Goal: Use online tool/utility: Utilize a website feature to perform a specific function

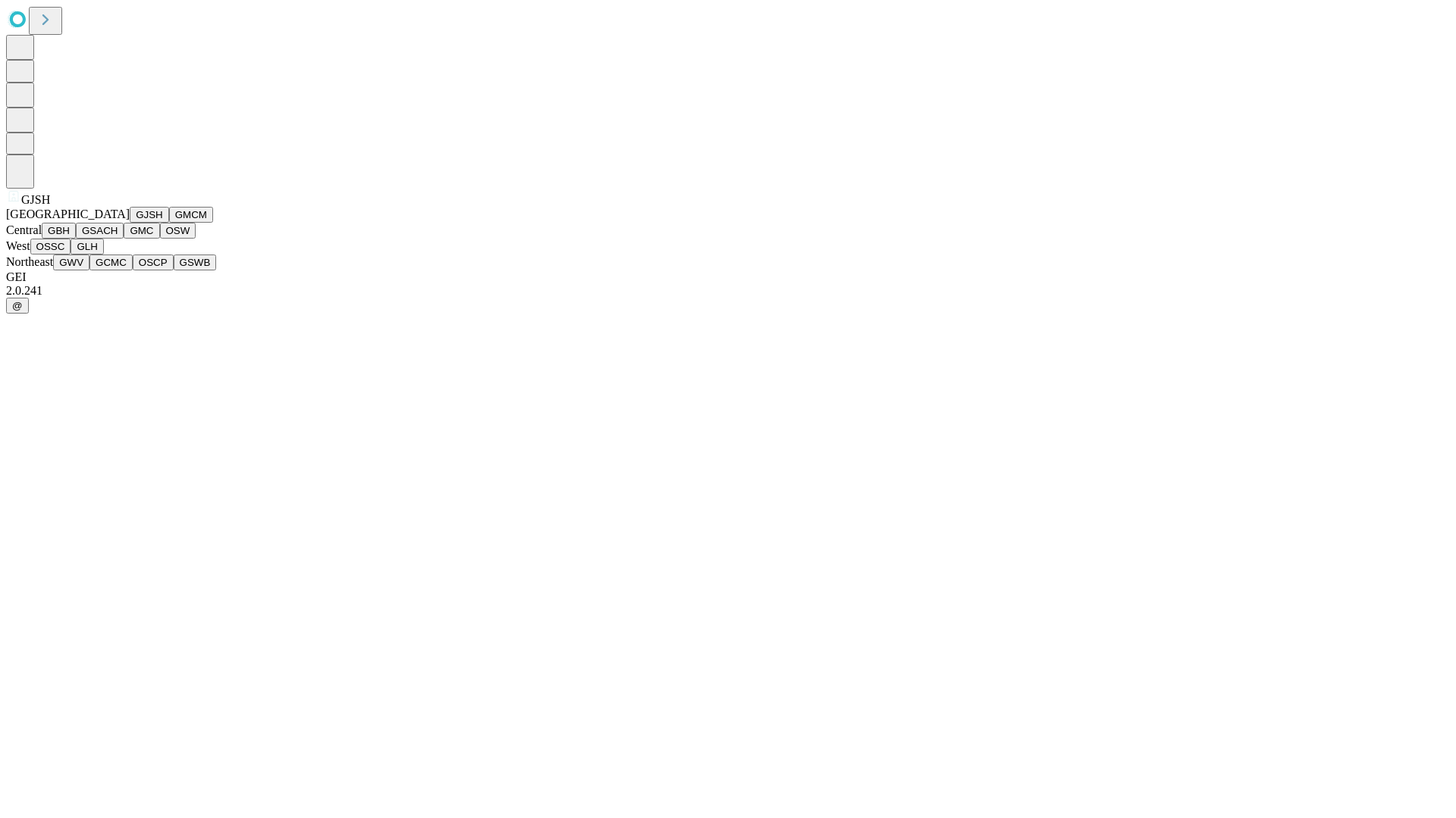
click at [130, 222] on button "GJSH" at bounding box center [149, 214] width 40 height 16
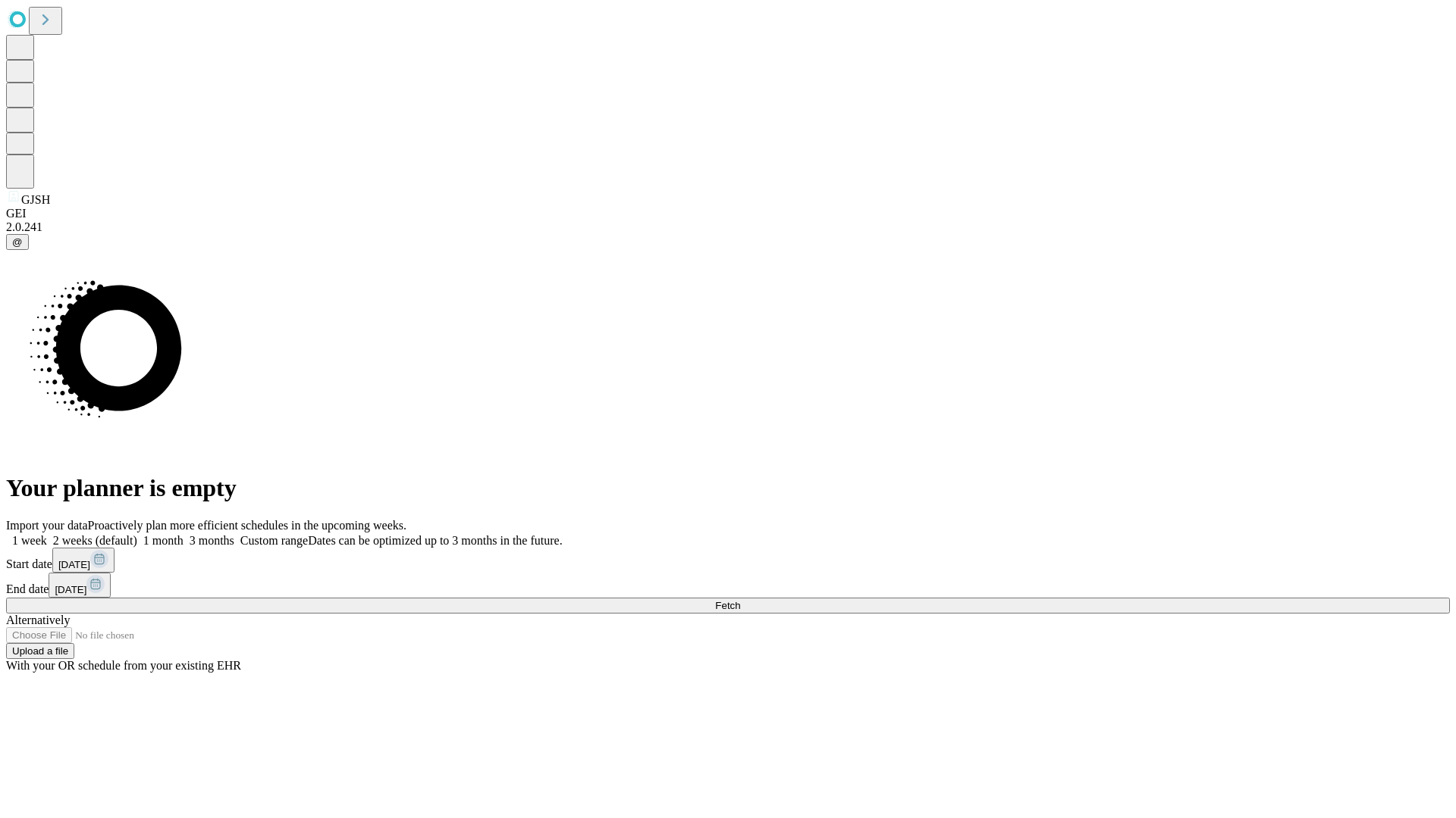
click at [137, 535] on label "2 weeks (default)" at bounding box center [92, 541] width 90 height 13
click at [740, 600] on span "Fetch" at bounding box center [727, 606] width 25 height 11
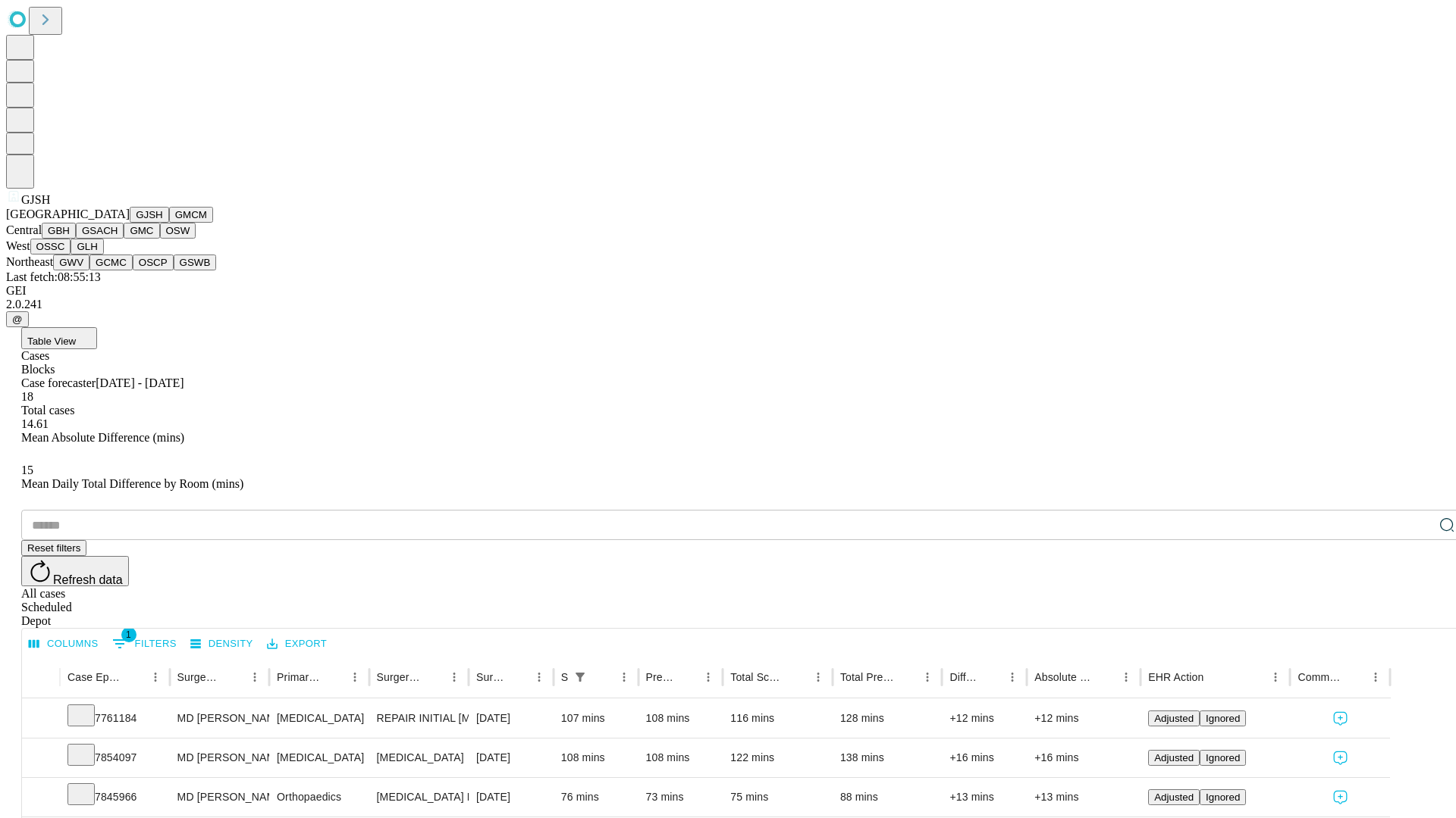
click at [169, 222] on button "GMCM" at bounding box center [190, 214] width 44 height 16
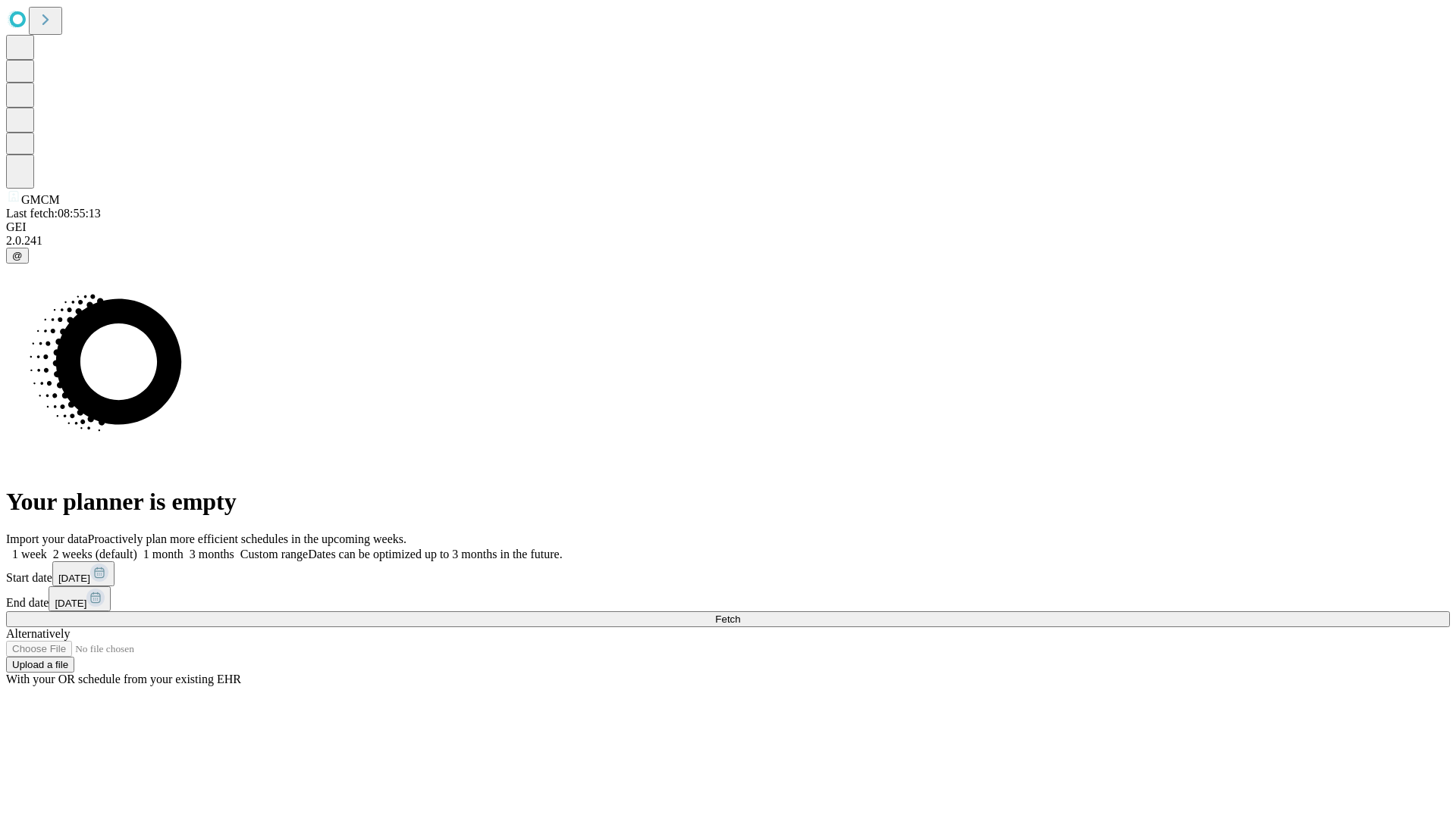
click at [137, 547] on label "2 weeks (default)" at bounding box center [92, 554] width 90 height 13
click at [740, 614] on span "Fetch" at bounding box center [727, 620] width 25 height 11
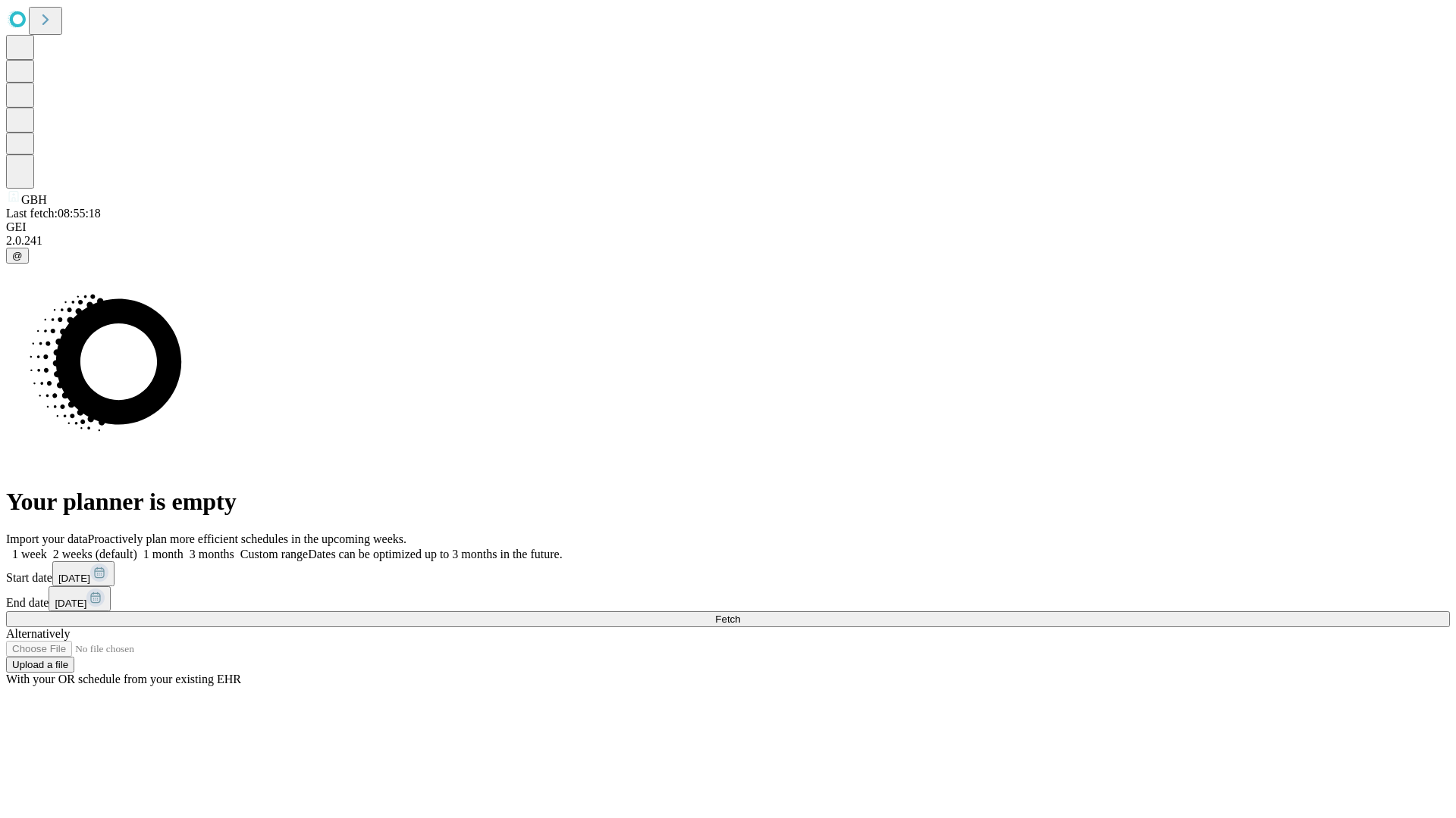
click at [740, 614] on span "Fetch" at bounding box center [727, 620] width 25 height 11
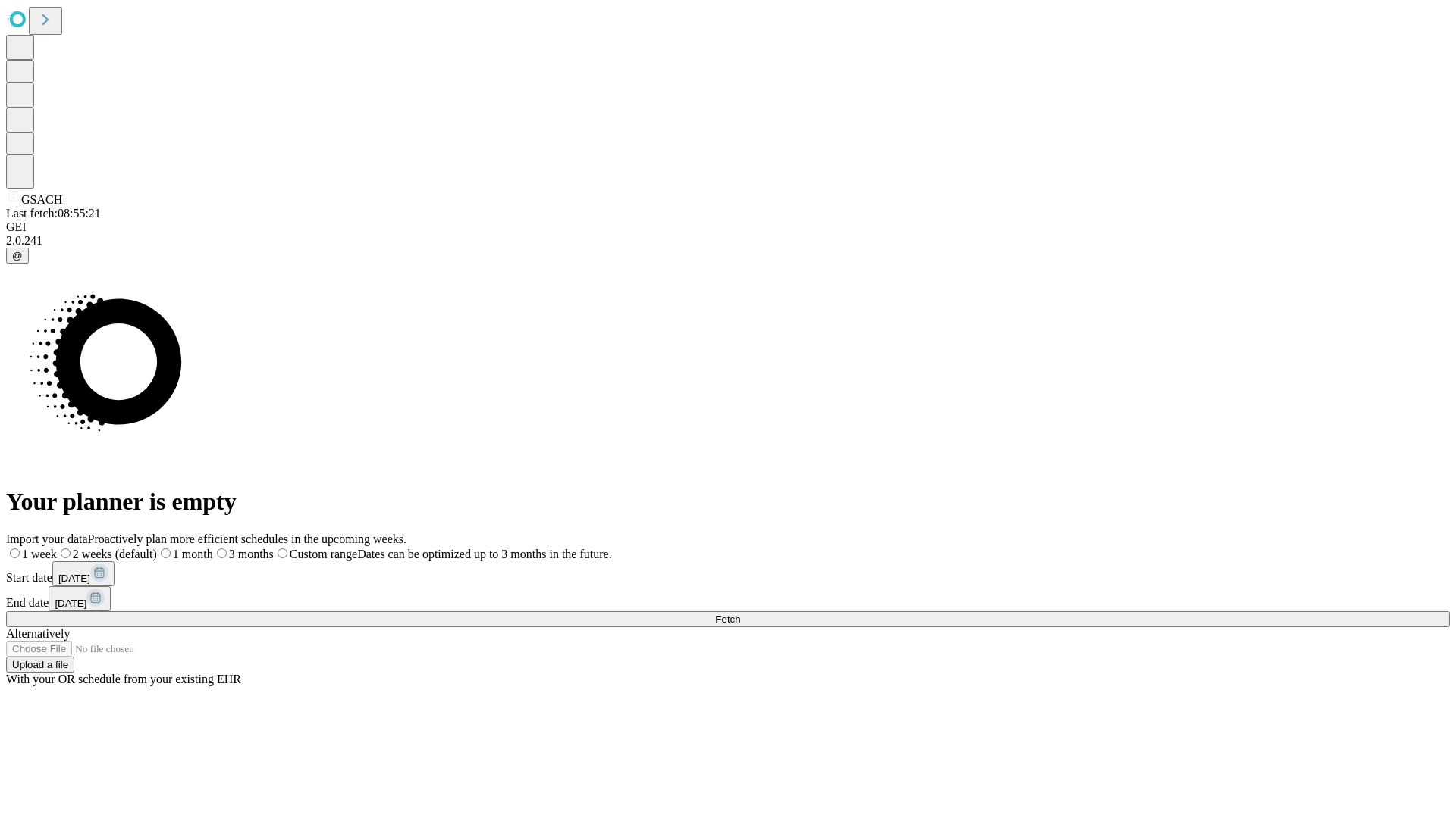
click at [740, 614] on span "Fetch" at bounding box center [727, 620] width 25 height 11
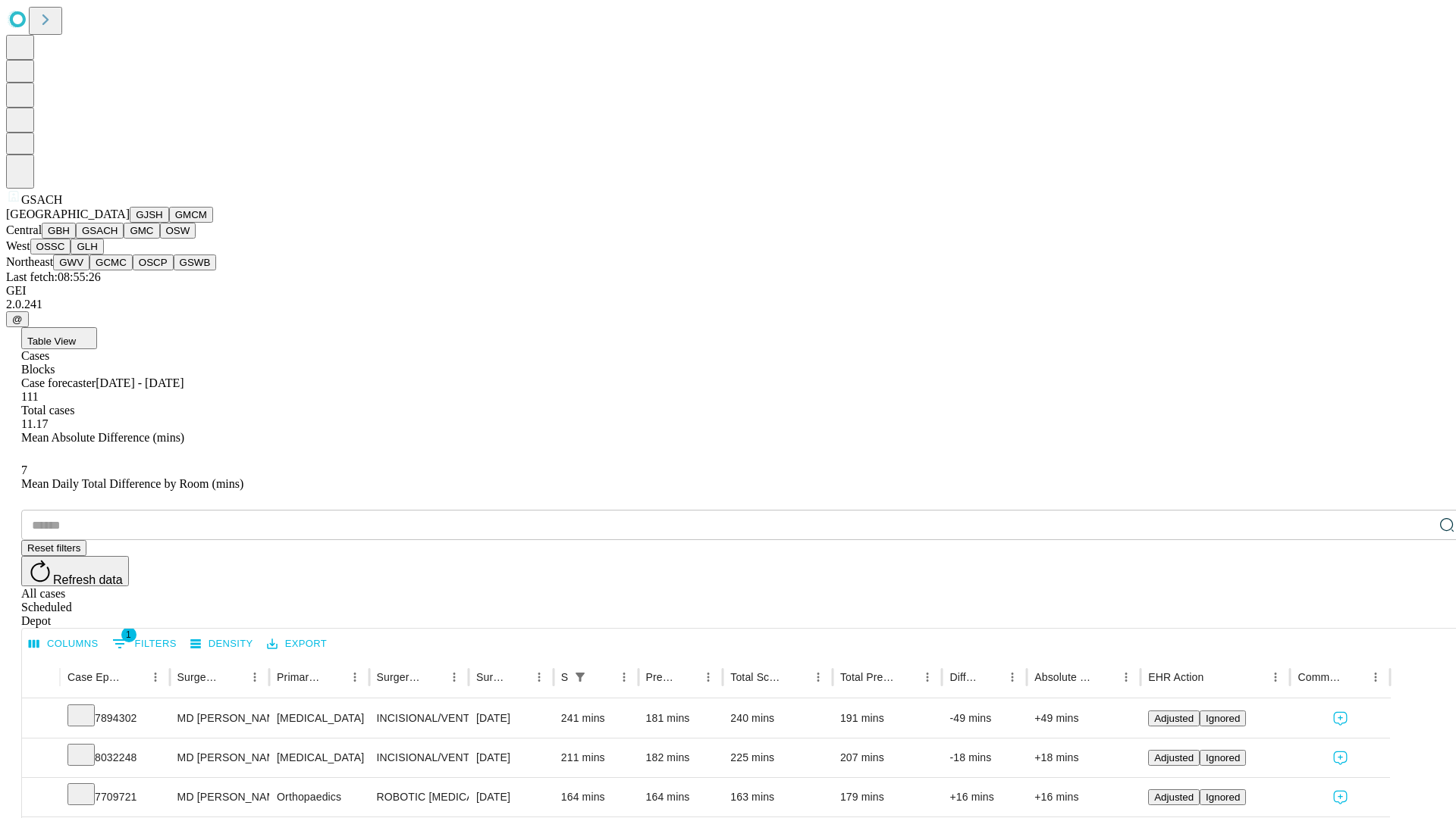
click at [123, 239] on button "GMC" at bounding box center [141, 230] width 35 height 16
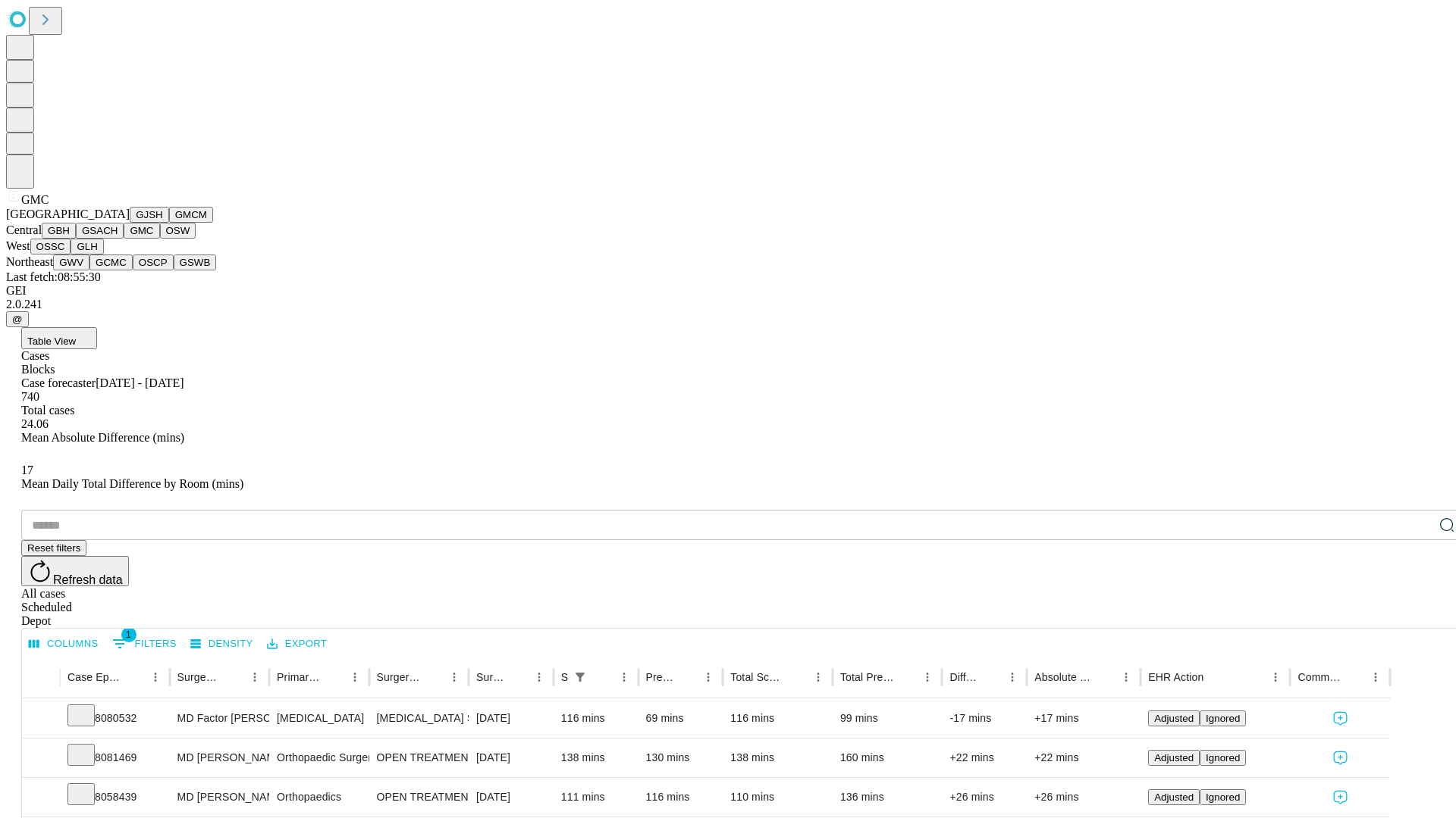
click at [160, 239] on button "OSW" at bounding box center [178, 230] width 36 height 16
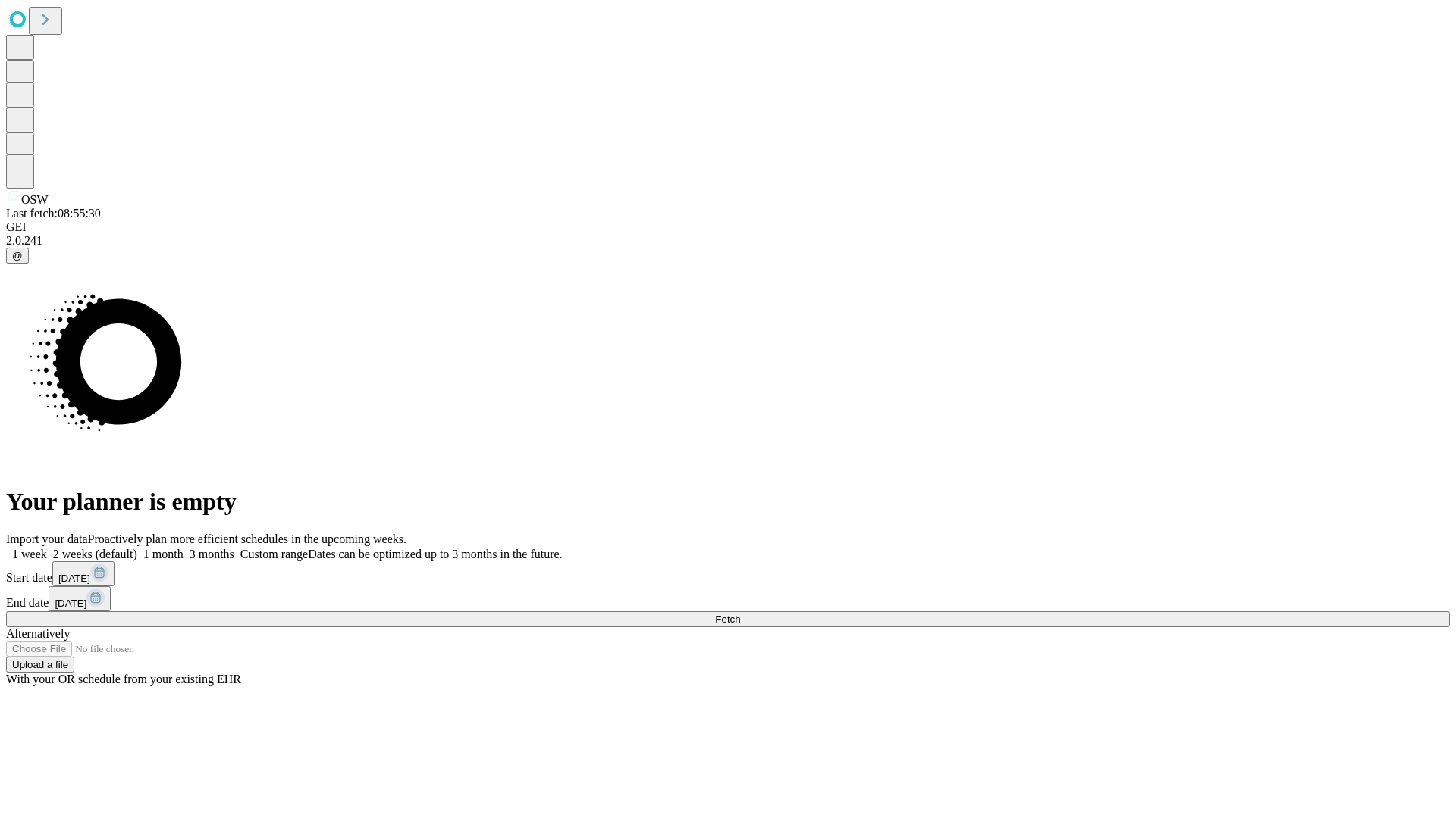
click at [137, 547] on label "2 weeks (default)" at bounding box center [92, 554] width 90 height 13
click at [740, 614] on span "Fetch" at bounding box center [727, 620] width 25 height 11
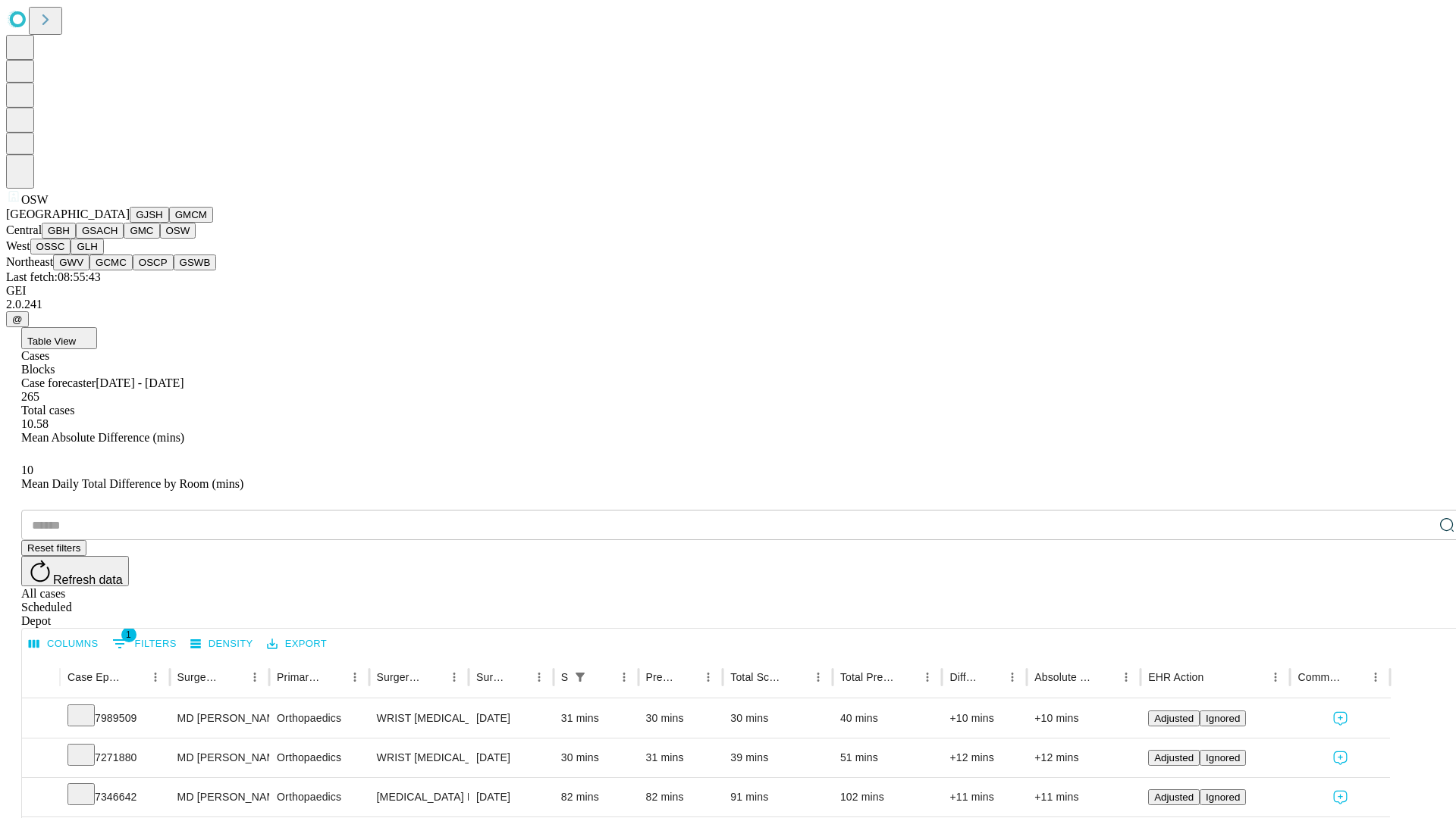
click at [71, 255] on button "OSSC" at bounding box center [51, 246] width 41 height 16
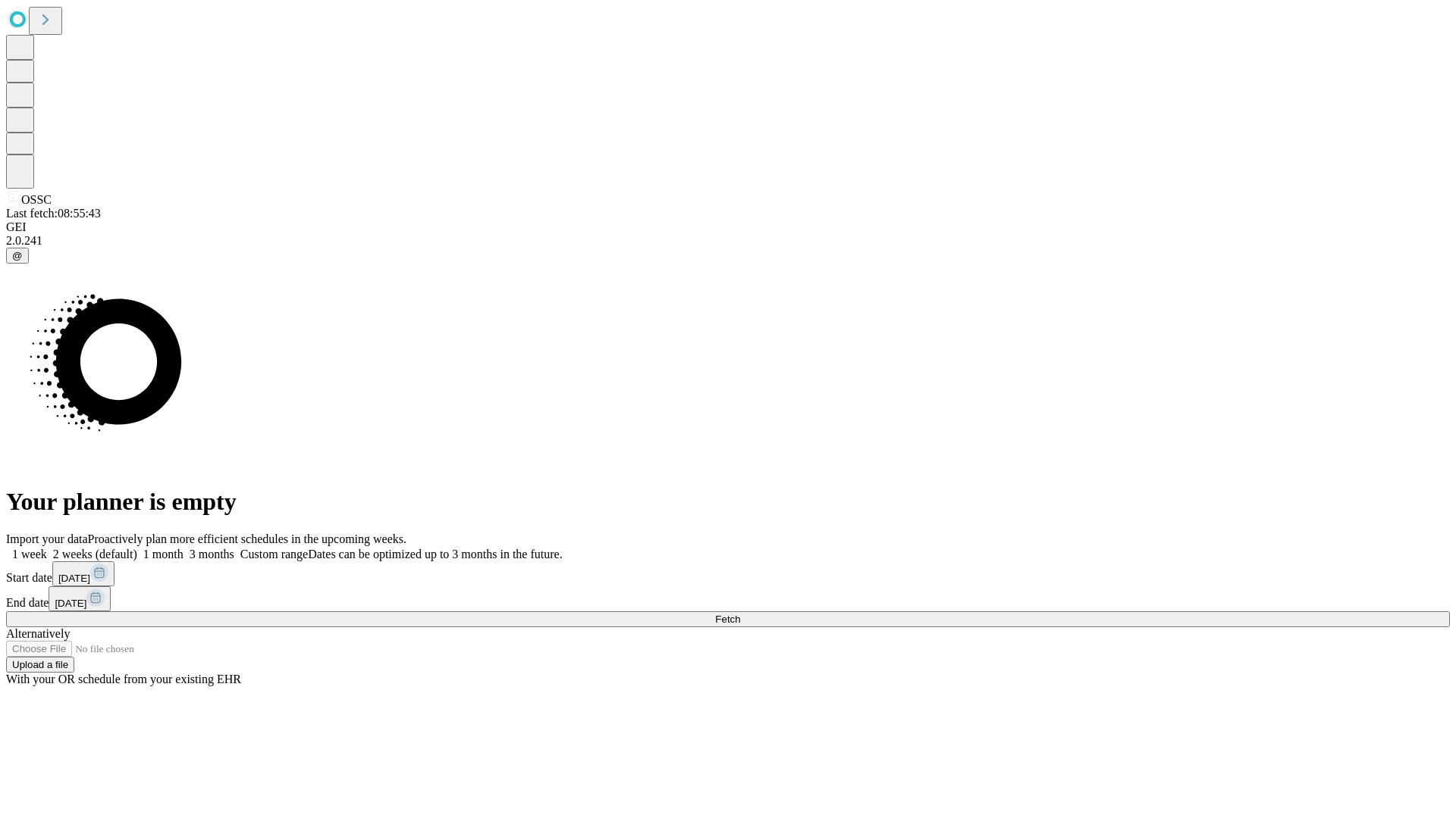
click at [137, 547] on label "2 weeks (default)" at bounding box center [92, 554] width 90 height 13
click at [740, 614] on span "Fetch" at bounding box center [727, 620] width 25 height 11
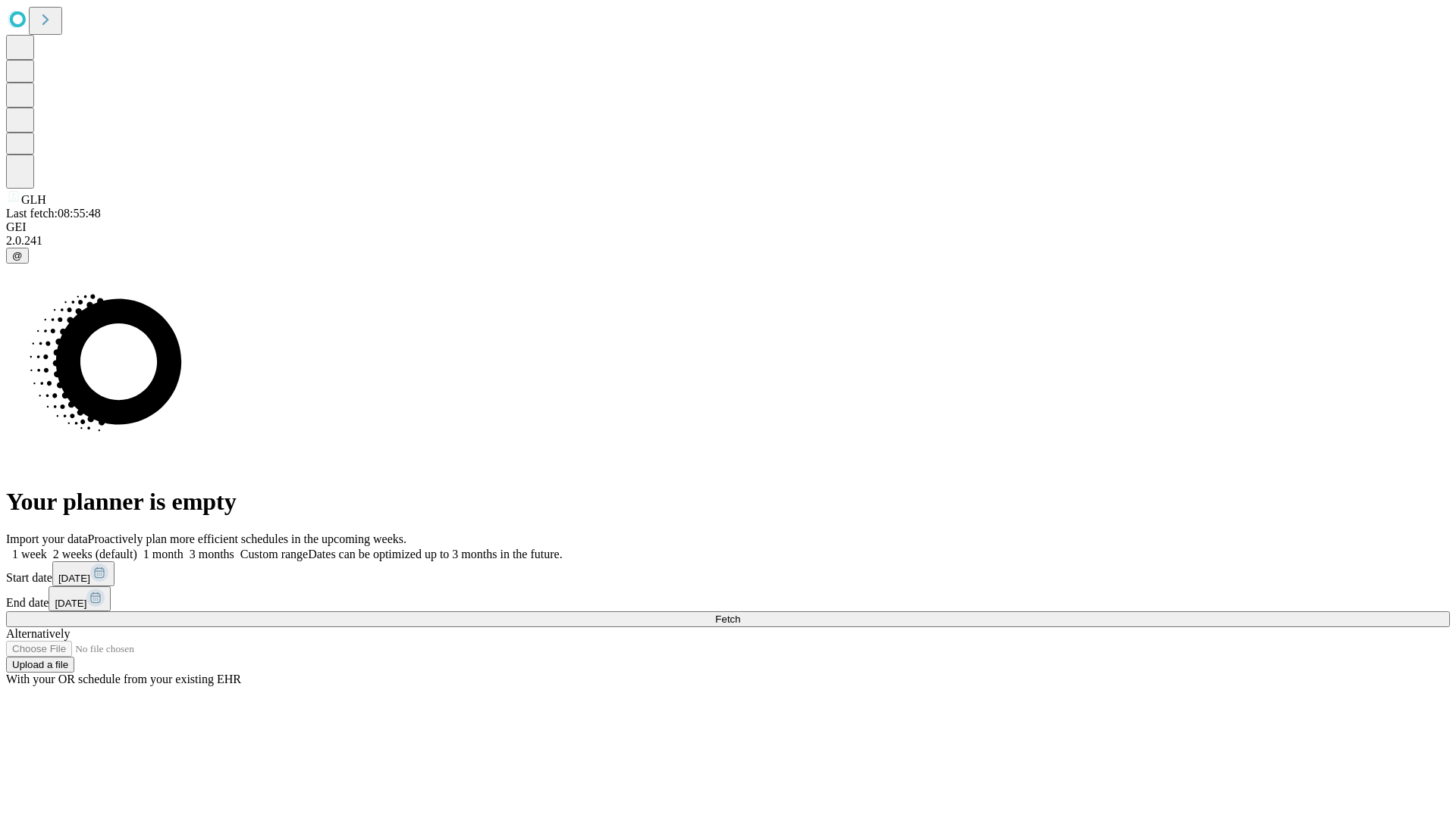
click at [137, 547] on label "2 weeks (default)" at bounding box center [92, 554] width 90 height 13
click at [740, 614] on span "Fetch" at bounding box center [727, 620] width 25 height 11
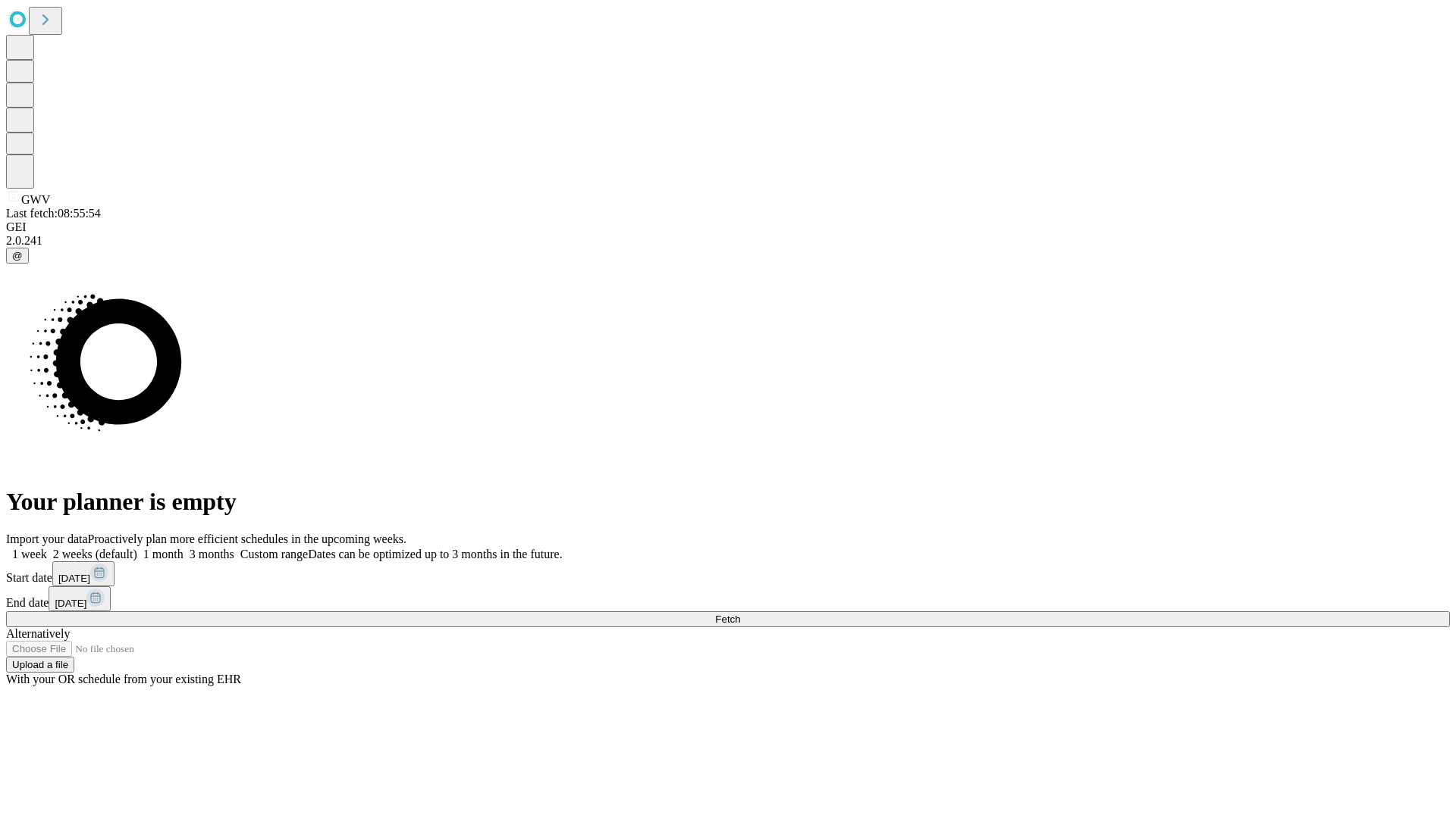
click at [137, 547] on label "2 weeks (default)" at bounding box center [92, 554] width 90 height 13
click at [740, 614] on span "Fetch" at bounding box center [727, 620] width 25 height 11
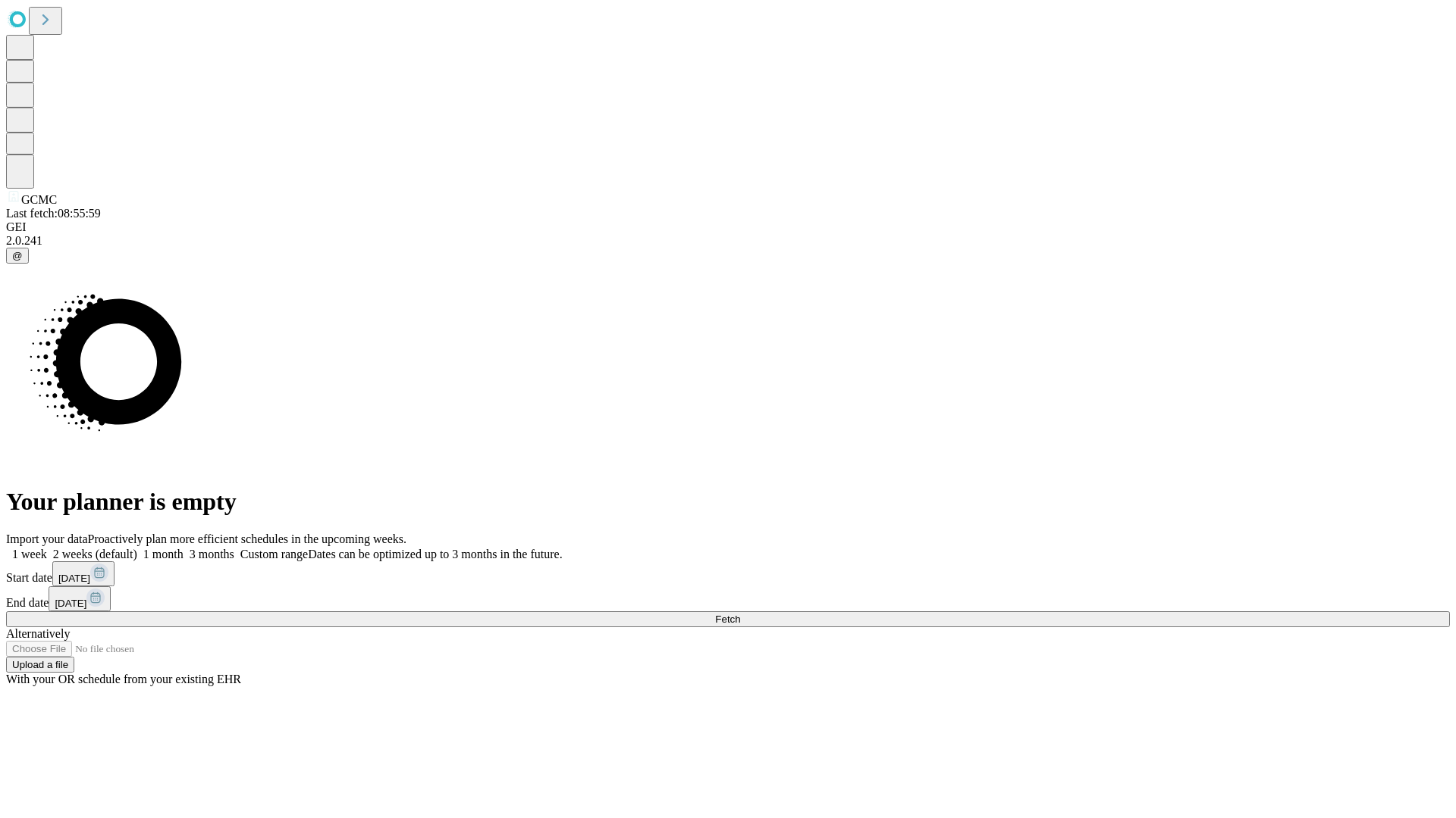
click at [137, 547] on label "2 weeks (default)" at bounding box center [92, 554] width 90 height 13
click at [740, 614] on span "Fetch" at bounding box center [727, 620] width 25 height 11
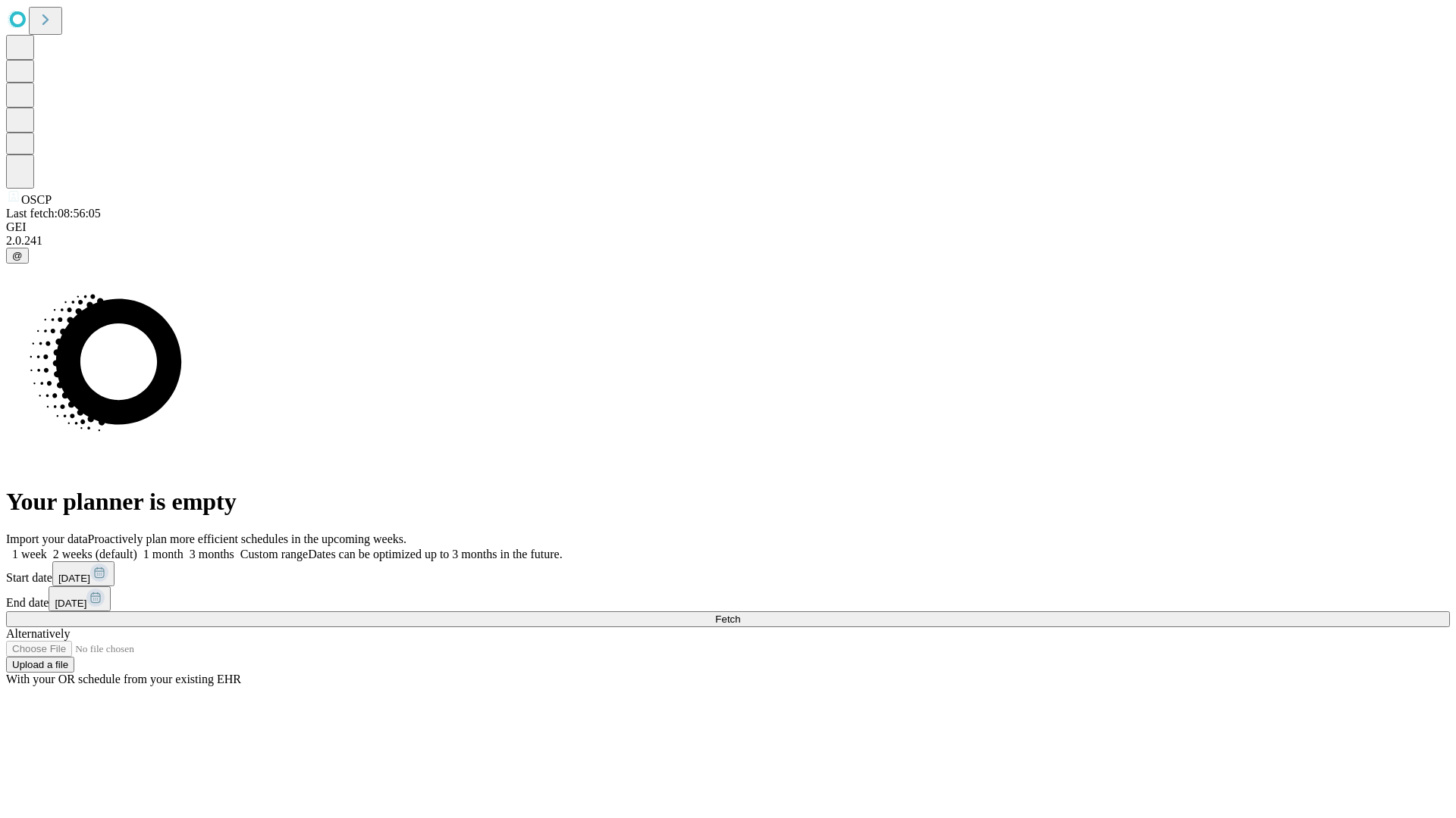
click at [137, 547] on label "2 weeks (default)" at bounding box center [92, 554] width 90 height 13
click at [740, 614] on span "Fetch" at bounding box center [727, 620] width 25 height 11
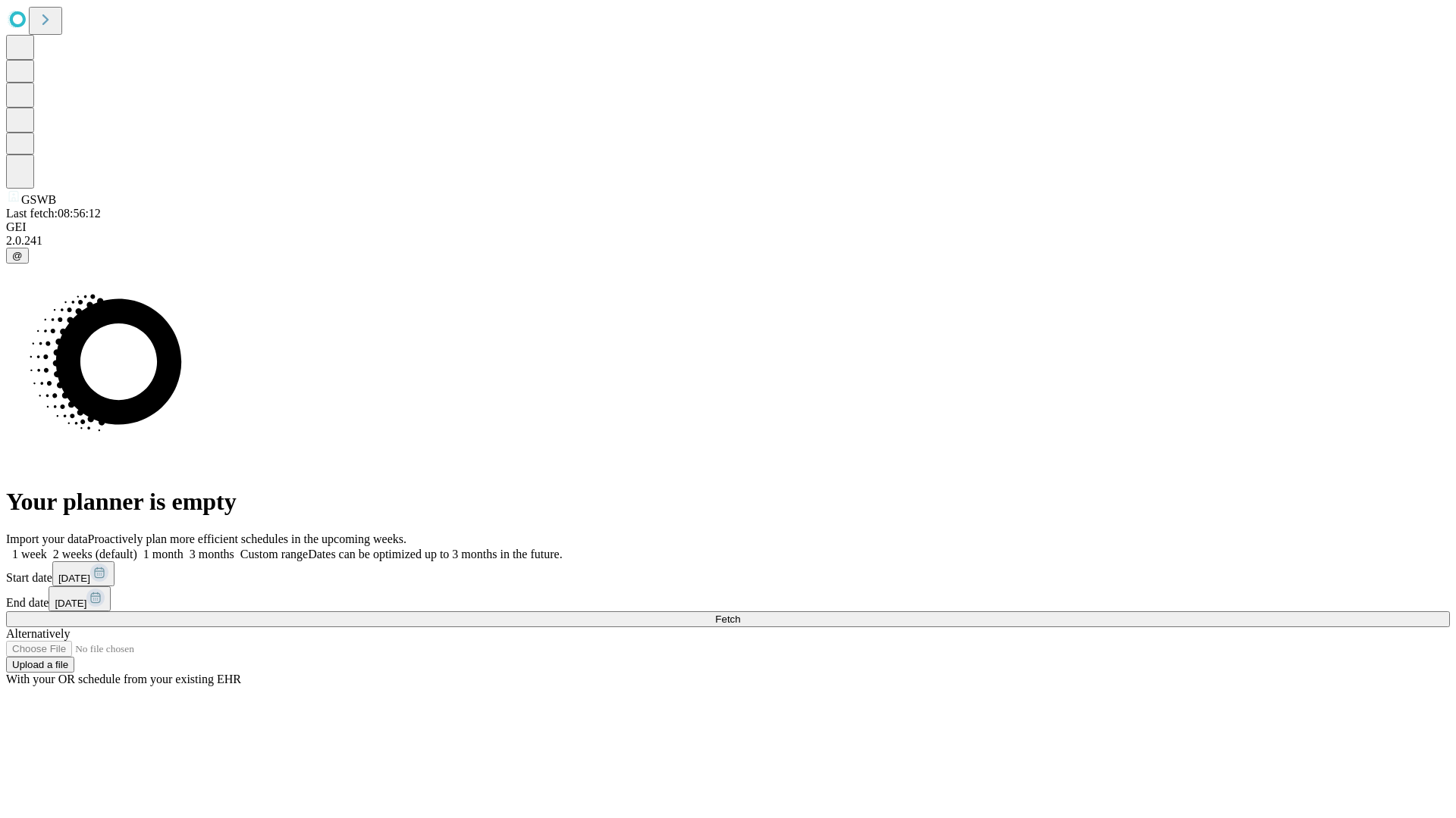
click at [137, 547] on label "2 weeks (default)" at bounding box center [92, 554] width 90 height 13
click at [740, 614] on span "Fetch" at bounding box center [727, 620] width 25 height 11
